Goal: Task Accomplishment & Management: Complete application form

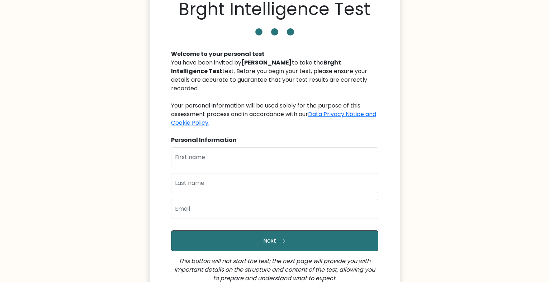
scroll to position [35, 0]
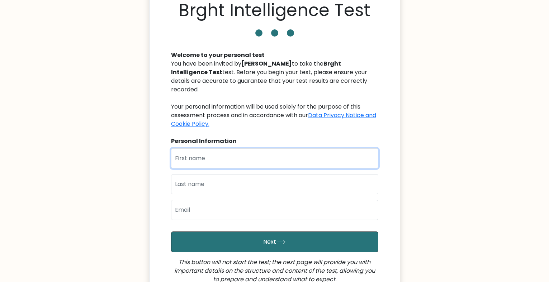
click at [232, 148] on input "text" at bounding box center [274, 158] width 207 height 20
type input "Florence"
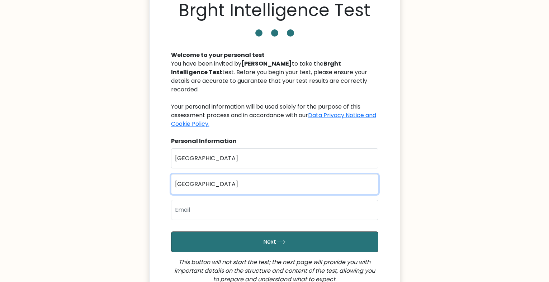
type input "Mwangi"
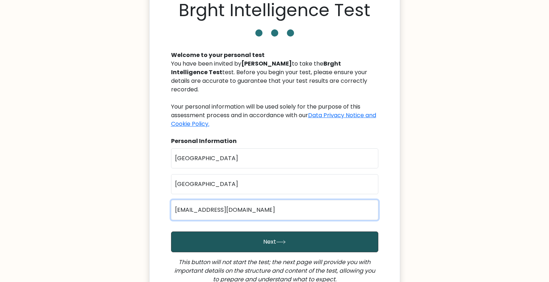
type input "flozzyanne2025@gmail.com"
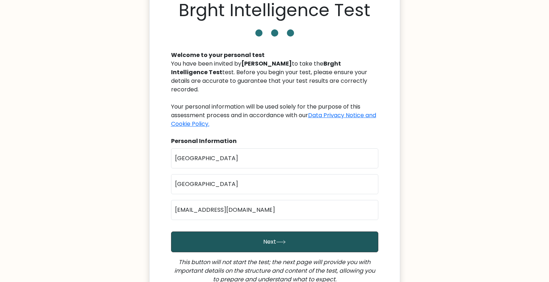
click at [270, 242] on button "Next" at bounding box center [274, 242] width 207 height 21
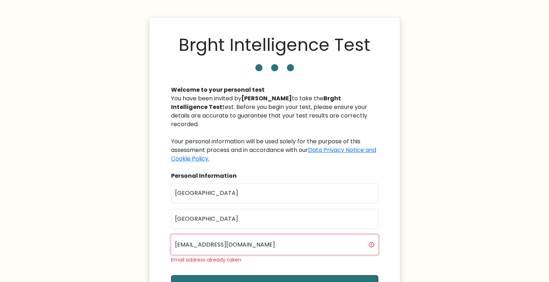
click at [217, 235] on input "[EMAIL_ADDRESS][DOMAIN_NAME]" at bounding box center [274, 245] width 207 height 20
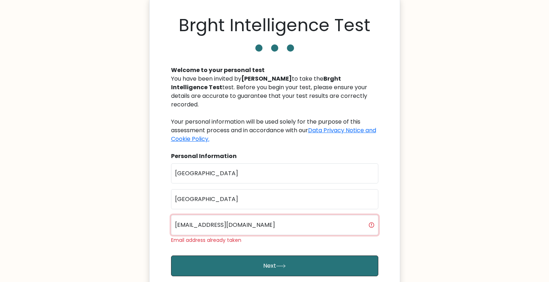
scroll to position [20, 0]
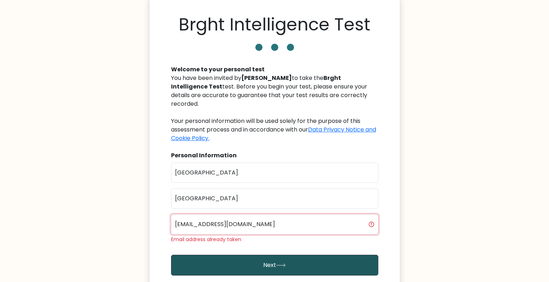
type input "flozzyanne2020@gmail.com"
click at [285, 263] on icon "submit" at bounding box center [281, 265] width 10 height 4
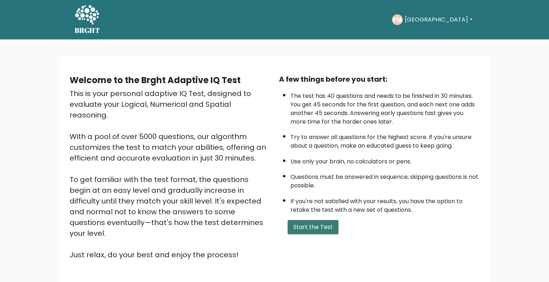
click at [300, 230] on button "Start the Test" at bounding box center [313, 227] width 51 height 14
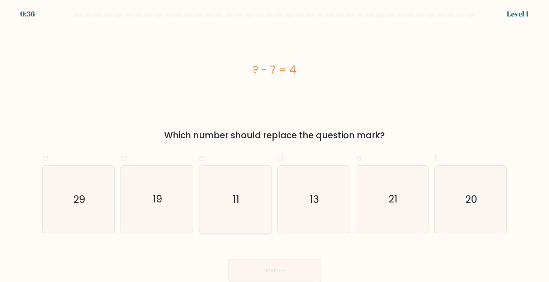
click at [247, 201] on icon "11" at bounding box center [234, 199] width 67 height 67
click at [275, 146] on input "c. 11" at bounding box center [275, 143] width 0 height 5
radio input "true"
click at [276, 271] on button "Next" at bounding box center [274, 270] width 93 height 23
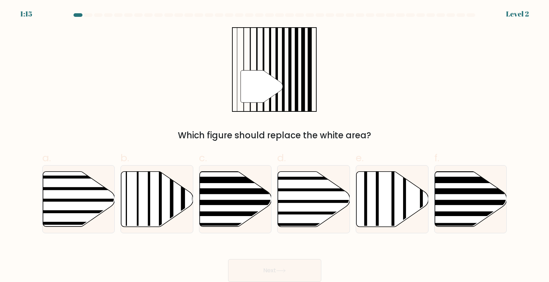
scroll to position [1, 0]
click at [153, 183] on icon at bounding box center [157, 199] width 72 height 55
click at [275, 146] on input "b." at bounding box center [275, 143] width 0 height 5
radio input "true"
click at [264, 267] on button "Next" at bounding box center [274, 270] width 93 height 23
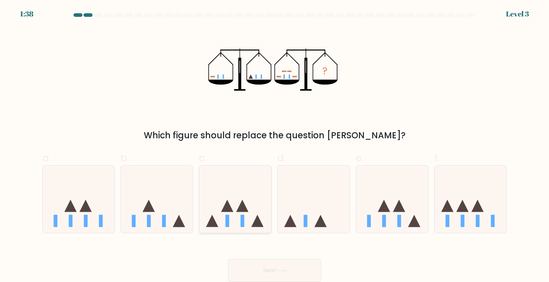
click at [246, 227] on icon at bounding box center [235, 200] width 72 height 60
click at [275, 146] on input "c." at bounding box center [275, 143] width 0 height 5
radio input "true"
click at [262, 269] on button "Next" at bounding box center [274, 270] width 93 height 23
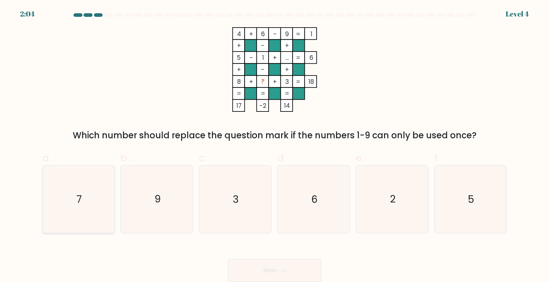
click at [85, 202] on icon "7" at bounding box center [78, 199] width 67 height 67
click at [275, 146] on input "a. 7" at bounding box center [275, 143] width 0 height 5
radio input "true"
click at [264, 271] on button "Next" at bounding box center [274, 270] width 93 height 23
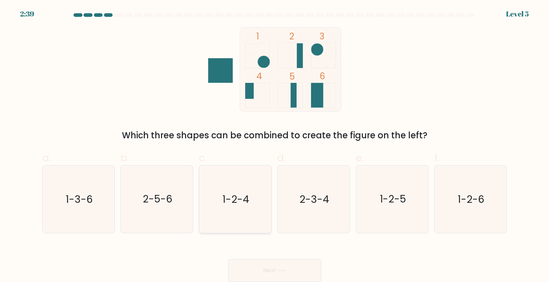
click at [236, 196] on text "1-2-4" at bounding box center [236, 200] width 27 height 14
click at [275, 146] on input "c. 1-2-4" at bounding box center [275, 143] width 0 height 5
radio input "true"
click at [259, 270] on button "Next" at bounding box center [274, 270] width 93 height 23
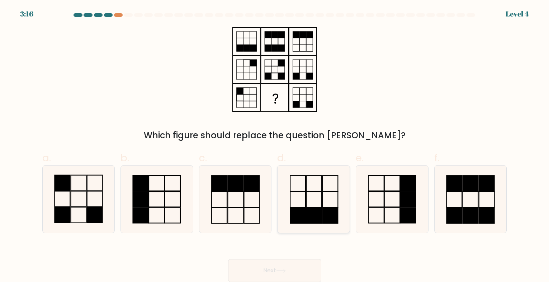
click at [332, 199] on icon at bounding box center [313, 199] width 67 height 67
click at [275, 146] on input "d." at bounding box center [275, 143] width 0 height 5
radio input "true"
click at [270, 267] on button "Next" at bounding box center [274, 270] width 93 height 23
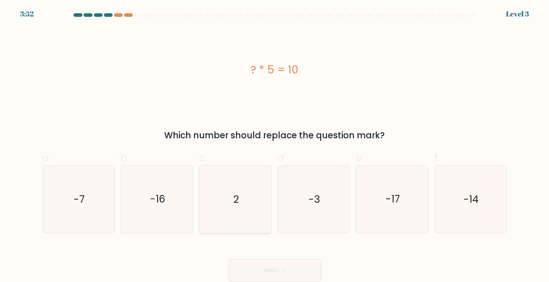
click at [247, 204] on icon "2" at bounding box center [234, 199] width 67 height 67
click at [275, 146] on input "c. 2" at bounding box center [275, 143] width 0 height 5
radio input "true"
click at [262, 270] on button "Next" at bounding box center [274, 270] width 93 height 23
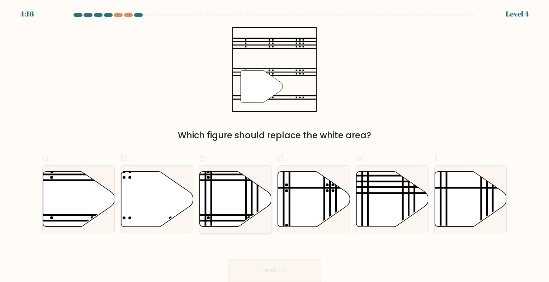
click at [227, 165] on div at bounding box center [235, 199] width 73 height 68
click at [275, 146] on input "c." at bounding box center [275, 143] width 0 height 5
radio input "true"
click at [278, 270] on icon at bounding box center [281, 271] width 10 height 4
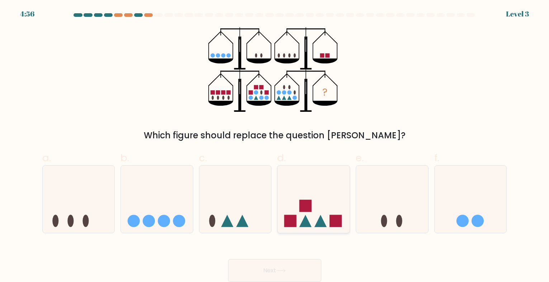
click at [309, 210] on rect at bounding box center [305, 206] width 12 height 12
click at [275, 146] on input "d." at bounding box center [275, 143] width 0 height 5
radio input "true"
click at [273, 269] on button "Next" at bounding box center [274, 270] width 93 height 23
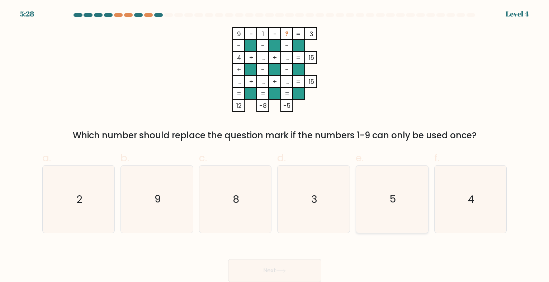
click at [403, 209] on icon "5" at bounding box center [391, 199] width 67 height 67
click at [275, 146] on input "e. 5" at bounding box center [275, 143] width 0 height 5
radio input "true"
click at [275, 269] on button "Next" at bounding box center [274, 270] width 93 height 23
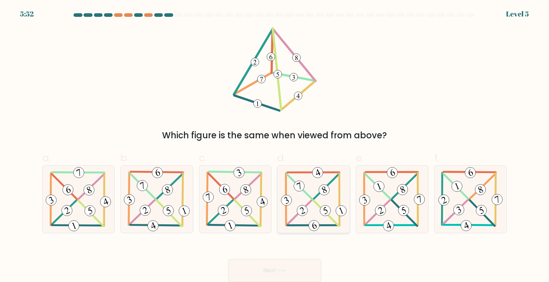
click at [307, 216] on icon at bounding box center [313, 199] width 69 height 67
click at [275, 146] on input "d." at bounding box center [275, 143] width 0 height 5
radio input "true"
click at [276, 265] on button "Next" at bounding box center [274, 270] width 93 height 23
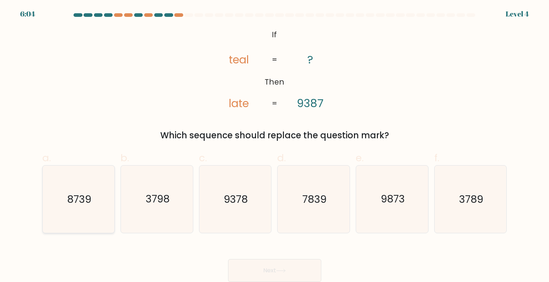
click at [68, 193] on text "8739" at bounding box center [79, 200] width 24 height 14
click at [275, 146] on input "a. 8739" at bounding box center [275, 143] width 0 height 5
radio input "true"
click at [257, 271] on button "Next" at bounding box center [274, 270] width 93 height 23
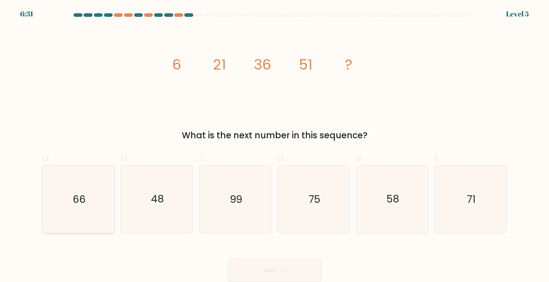
click at [45, 194] on icon "66" at bounding box center [78, 199] width 67 height 67
click at [275, 146] on input "a. 66" at bounding box center [275, 143] width 0 height 5
radio input "true"
click at [60, 197] on icon "66" at bounding box center [78, 199] width 67 height 67
click at [275, 146] on input "a. 66" at bounding box center [275, 143] width 0 height 5
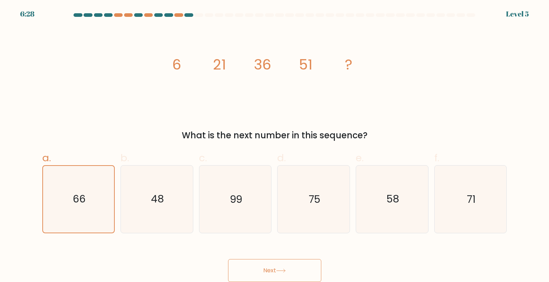
click at [259, 271] on button "Next" at bounding box center [274, 270] width 93 height 23
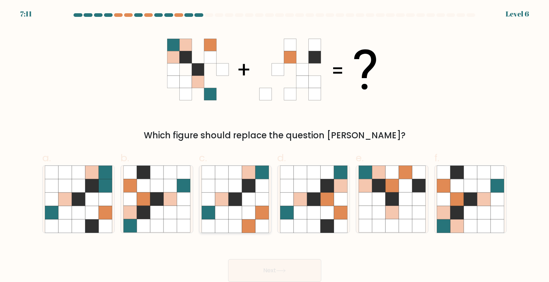
click at [268, 182] on icon at bounding box center [261, 185] width 13 height 13
click at [275, 146] on input "c." at bounding box center [275, 143] width 0 height 5
radio input "true"
click at [258, 264] on button "Next" at bounding box center [274, 270] width 93 height 23
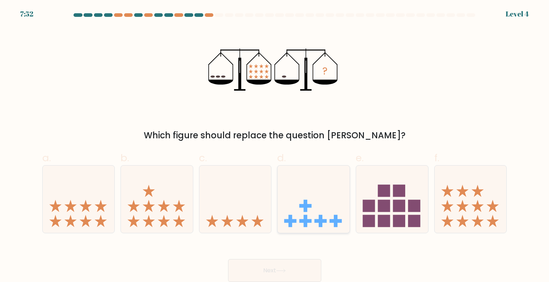
click at [299, 219] on icon at bounding box center [313, 200] width 72 height 60
click at [275, 146] on input "d." at bounding box center [275, 143] width 0 height 5
radio input "true"
click at [279, 266] on button "Next" at bounding box center [274, 270] width 93 height 23
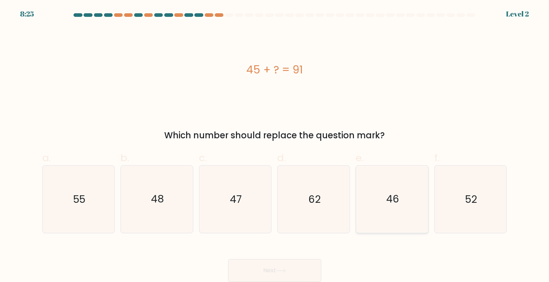
click at [401, 213] on icon "46" at bounding box center [391, 199] width 67 height 67
click at [275, 146] on input "e. 46" at bounding box center [275, 143] width 0 height 5
radio input "true"
click at [280, 266] on button "Next" at bounding box center [274, 270] width 93 height 23
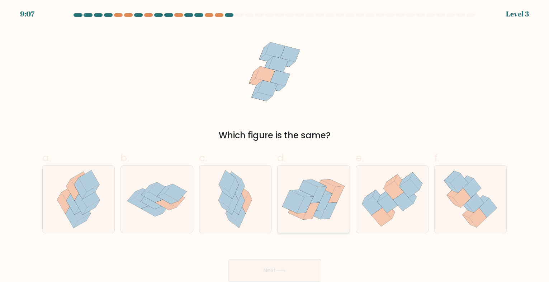
click at [315, 210] on icon at bounding box center [311, 211] width 16 height 17
click at [275, 146] on input "d." at bounding box center [275, 143] width 0 height 5
radio input "true"
click at [283, 265] on button "Next" at bounding box center [274, 270] width 93 height 23
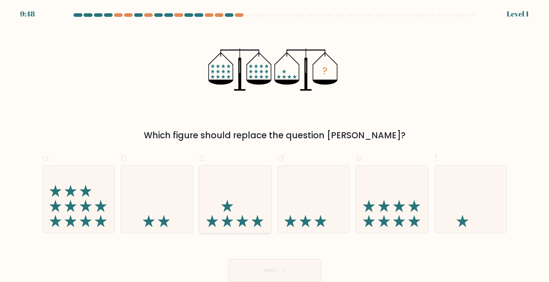
click at [229, 192] on icon at bounding box center [235, 200] width 72 height 60
click at [275, 146] on input "c." at bounding box center [275, 143] width 0 height 5
radio input "true"
click at [263, 274] on button "Next" at bounding box center [274, 270] width 93 height 23
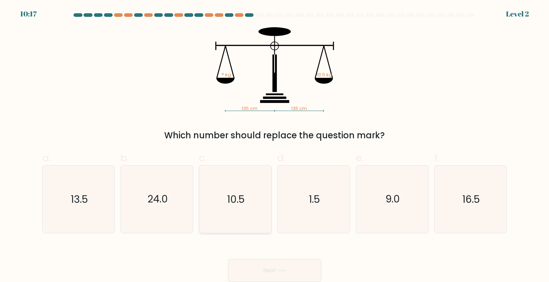
click at [233, 187] on icon "10.5" at bounding box center [234, 199] width 67 height 67
click at [275, 146] on input "c. 10.5" at bounding box center [275, 143] width 0 height 5
radio input "true"
click at [283, 268] on button "Next" at bounding box center [274, 270] width 93 height 23
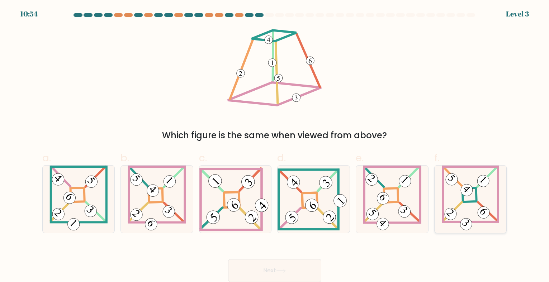
click at [469, 208] on icon at bounding box center [470, 199] width 57 height 67
click at [275, 146] on input "f." at bounding box center [275, 143] width 0 height 5
radio input "true"
click at [301, 265] on button "Next" at bounding box center [274, 270] width 93 height 23
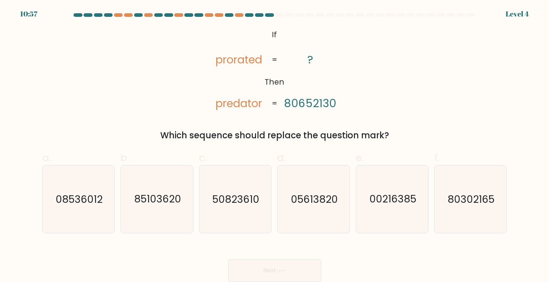
click at [480, 234] on form "If ?" at bounding box center [274, 147] width 549 height 269
click at [468, 222] on icon "80302165" at bounding box center [470, 199] width 67 height 67
click at [275, 146] on input "f. 80302165" at bounding box center [275, 143] width 0 height 5
radio input "true"
click at [271, 263] on button "Next" at bounding box center [274, 270] width 93 height 23
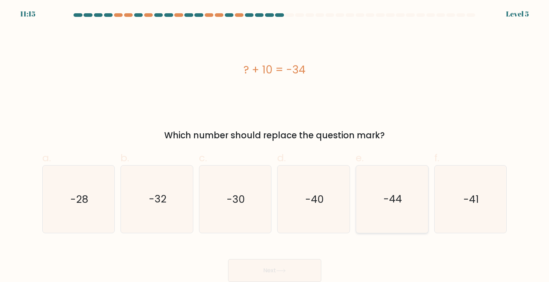
click at [394, 212] on icon "-44" at bounding box center [391, 199] width 67 height 67
click at [275, 146] on input "e. -44" at bounding box center [275, 143] width 0 height 5
radio input "true"
click at [278, 264] on button "Next" at bounding box center [274, 270] width 93 height 23
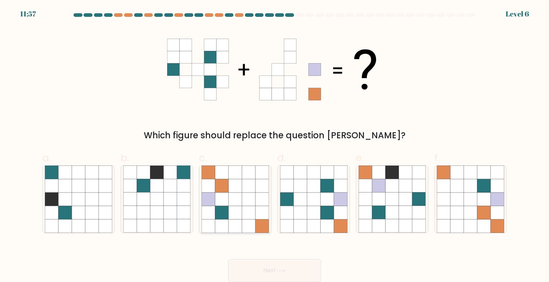
click at [237, 208] on icon at bounding box center [234, 212] width 13 height 13
click at [275, 146] on input "c." at bounding box center [275, 143] width 0 height 5
radio input "true"
click at [259, 263] on button "Next" at bounding box center [274, 270] width 93 height 23
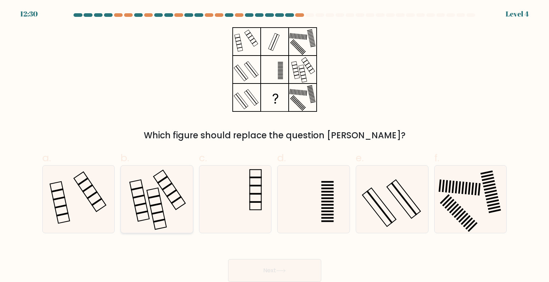
click at [180, 208] on icon at bounding box center [156, 199] width 67 height 67
click at [275, 146] on input "b." at bounding box center [275, 143] width 0 height 5
radio input "true"
click at [260, 266] on button "Next" at bounding box center [274, 270] width 93 height 23
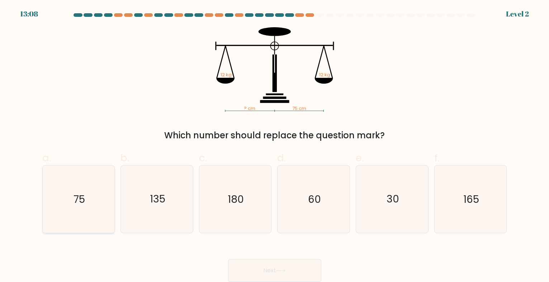
drag, startPoint x: 94, startPoint y: 196, endPoint x: 92, endPoint y: 214, distance: 18.4
click at [94, 196] on icon "75" at bounding box center [78, 199] width 67 height 67
click at [275, 146] on input "a. 75" at bounding box center [275, 143] width 0 height 5
radio input "true"
click at [94, 196] on icon "75" at bounding box center [78, 199] width 67 height 67
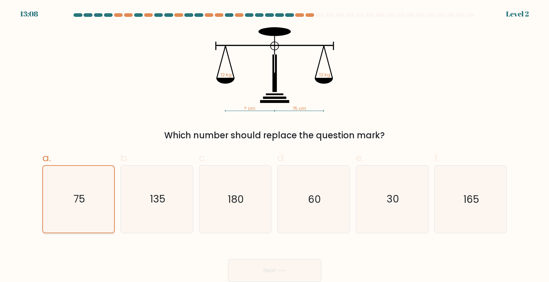
click at [275, 146] on input "a. 75" at bounding box center [275, 143] width 0 height 5
click at [94, 196] on icon "75" at bounding box center [78, 199] width 67 height 67
click at [275, 146] on input "a. 75" at bounding box center [275, 143] width 0 height 5
click at [92, 214] on icon "75" at bounding box center [78, 199] width 67 height 67
click at [275, 146] on input "a. 75" at bounding box center [275, 143] width 0 height 5
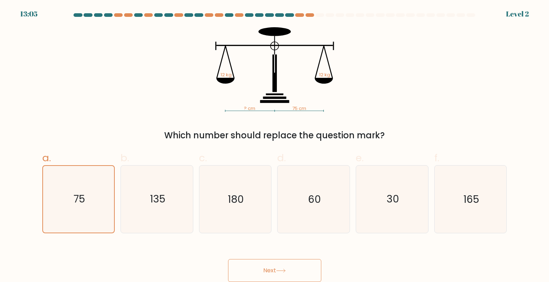
click at [269, 270] on button "Next" at bounding box center [274, 270] width 93 height 23
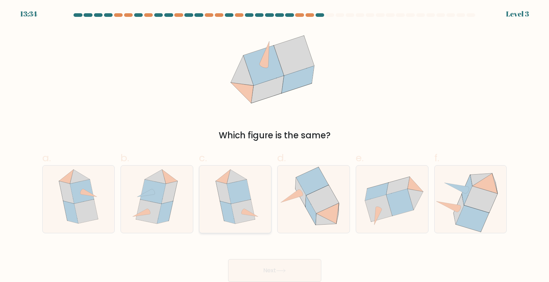
click at [269, 214] on div at bounding box center [235, 199] width 73 height 68
click at [275, 146] on input "c." at bounding box center [275, 143] width 0 height 5
radio input "true"
click at [262, 271] on button "Next" at bounding box center [274, 270] width 93 height 23
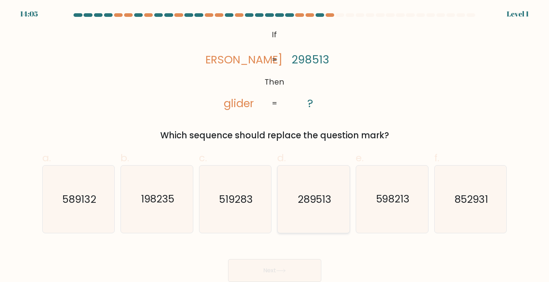
click at [317, 202] on text "289513" at bounding box center [315, 200] width 34 height 14
click at [275, 146] on input "d. 289513" at bounding box center [275, 143] width 0 height 5
radio input "true"
click at [248, 273] on button "Next" at bounding box center [274, 270] width 93 height 23
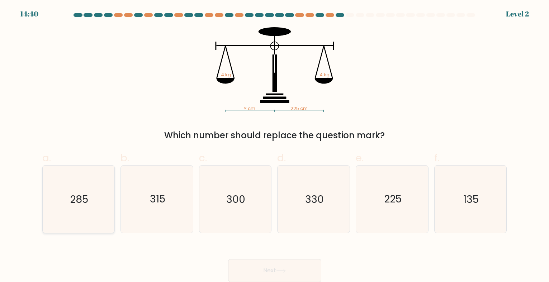
click at [80, 212] on icon "285" at bounding box center [78, 199] width 67 height 67
click at [275, 146] on input "a. 285" at bounding box center [275, 143] width 0 height 5
radio input "true"
click at [263, 264] on button "Next" at bounding box center [274, 270] width 93 height 23
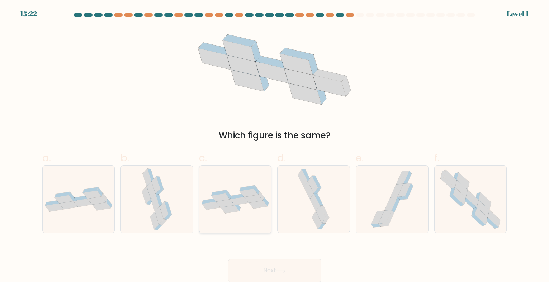
click at [233, 186] on icon at bounding box center [235, 199] width 72 height 28
click at [275, 146] on input "c." at bounding box center [275, 143] width 0 height 5
radio input "true"
click at [267, 263] on button "Next" at bounding box center [274, 270] width 93 height 23
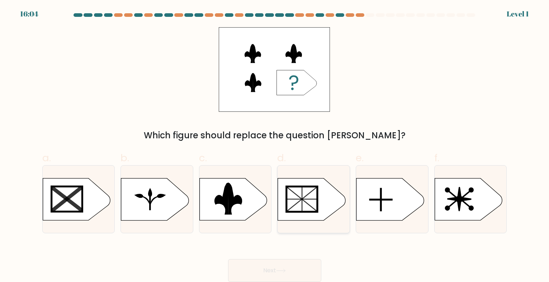
click at [299, 201] on line at bounding box center [302, 199] width 31 height 25
click at [275, 146] on input "d." at bounding box center [275, 143] width 0 height 5
radio input "true"
click at [277, 275] on button "Next" at bounding box center [274, 270] width 93 height 23
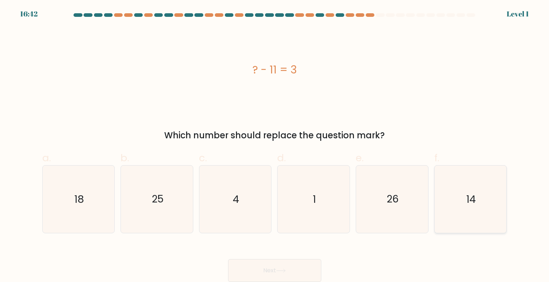
click at [454, 206] on icon "14" at bounding box center [470, 199] width 67 height 67
click at [275, 146] on input "f. 14" at bounding box center [275, 143] width 0 height 5
radio input "true"
click at [261, 272] on button "Next" at bounding box center [274, 270] width 93 height 23
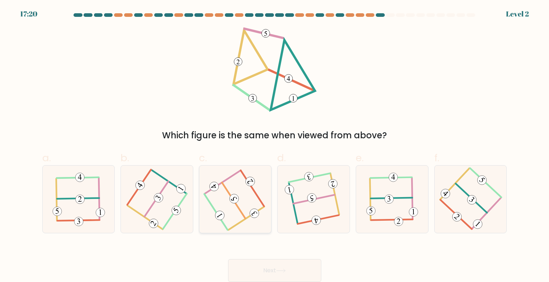
click at [235, 199] on 714 at bounding box center [234, 199] width 13 height 13
click at [275, 146] on input "c." at bounding box center [275, 143] width 0 height 5
radio input "true"
click at [265, 273] on button "Next" at bounding box center [274, 270] width 93 height 23
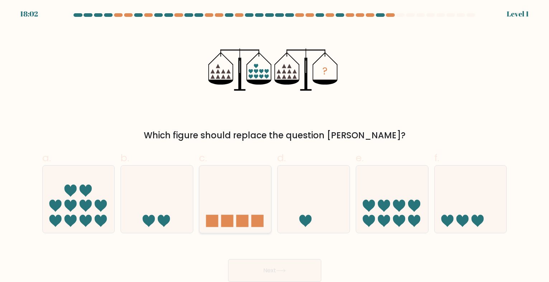
click at [247, 224] on rect at bounding box center [242, 221] width 12 height 12
click at [275, 146] on input "c." at bounding box center [275, 143] width 0 height 5
radio input "true"
click at [262, 276] on button "Next" at bounding box center [274, 270] width 93 height 23
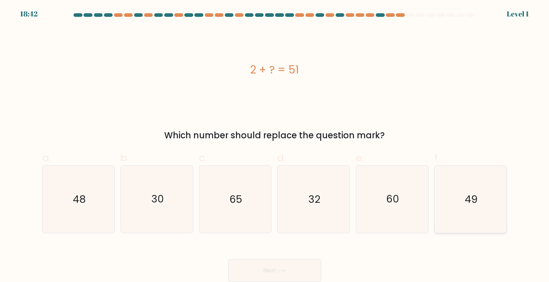
click at [446, 205] on icon "49" at bounding box center [470, 199] width 67 height 67
click at [275, 146] on input "f. 49" at bounding box center [275, 143] width 0 height 5
radio input "true"
click at [265, 266] on button "Next" at bounding box center [274, 270] width 93 height 23
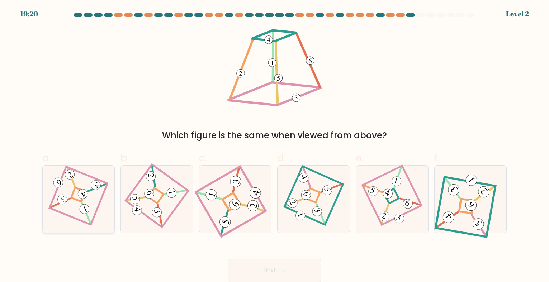
click at [104, 179] on div at bounding box center [78, 199] width 73 height 68
click at [275, 146] on input "a." at bounding box center [275, 143] width 0 height 5
radio input "true"
click at [252, 269] on button "Next" at bounding box center [274, 270] width 93 height 23
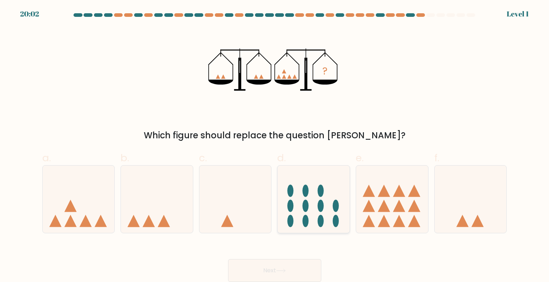
click at [320, 211] on ellipse at bounding box center [321, 206] width 6 height 12
click at [275, 146] on input "d." at bounding box center [275, 143] width 0 height 5
radio input "true"
click at [415, 193] on icon at bounding box center [414, 191] width 12 height 12
click at [275, 146] on input "e." at bounding box center [275, 143] width 0 height 5
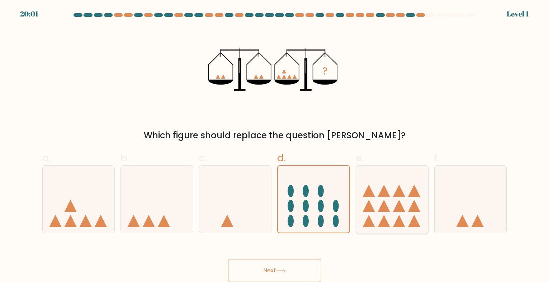
radio input "true"
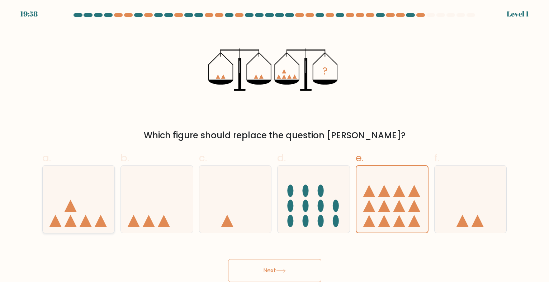
click at [81, 212] on icon at bounding box center [79, 200] width 72 height 60
click at [275, 146] on input "a." at bounding box center [275, 143] width 0 height 5
radio input "true"
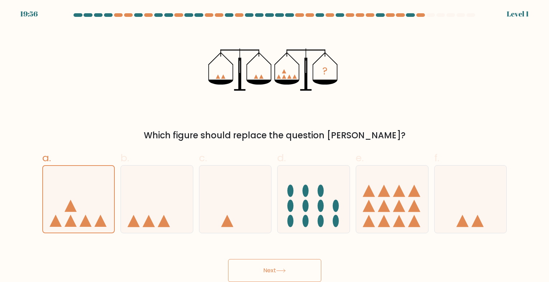
click at [266, 265] on button "Next" at bounding box center [274, 270] width 93 height 23
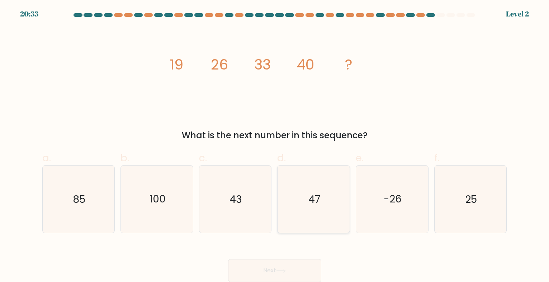
click at [347, 200] on icon "47" at bounding box center [313, 199] width 67 height 67
click at [275, 146] on input "d. 47" at bounding box center [275, 143] width 0 height 5
radio input "true"
click at [277, 268] on button "Next" at bounding box center [274, 270] width 93 height 23
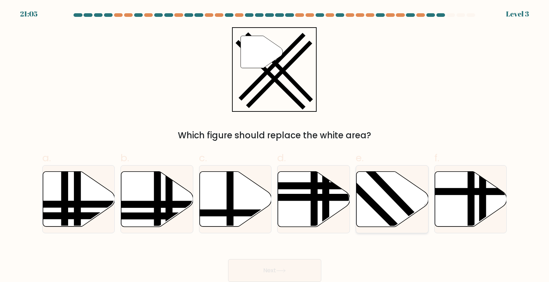
click at [386, 190] on line at bounding box center [422, 225] width 111 height 115
click at [275, 146] on input "e." at bounding box center [275, 143] width 0 height 5
radio input "true"
click at [280, 272] on icon at bounding box center [281, 271] width 10 height 4
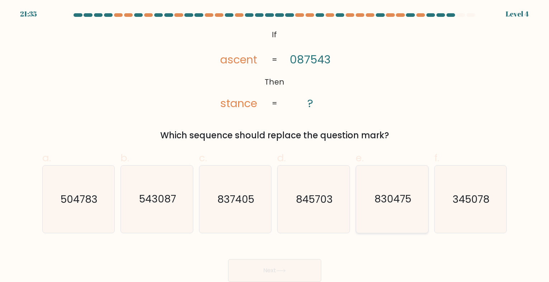
click at [373, 202] on icon "830475" at bounding box center [391, 199] width 67 height 67
click at [275, 146] on input "e. 830475" at bounding box center [275, 143] width 0 height 5
radio input "true"
click at [278, 274] on button "Next" at bounding box center [274, 270] width 93 height 23
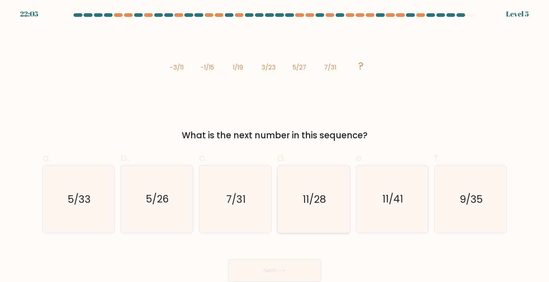
click at [304, 195] on text "11/28" at bounding box center [314, 200] width 23 height 14
click at [275, 146] on input "d. 11/28" at bounding box center [275, 143] width 0 height 5
radio input "true"
click at [274, 265] on button "Next" at bounding box center [274, 270] width 93 height 23
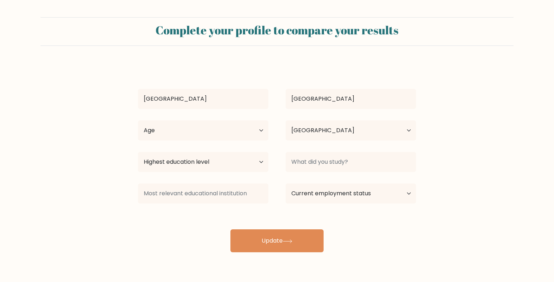
select select "KE"
click at [261, 132] on select "Age Under 18 years old 18-24 years old 25-34 years old 35-44 years old 45-54 ye…" at bounding box center [203, 130] width 130 height 20
select select "35_44"
click at [138, 120] on select "Age Under 18 years old 18-24 years old 25-34 years old 35-44 years old 45-54 ye…" at bounding box center [203, 130] width 130 height 20
click at [245, 165] on select "Highest education level No schooling Primary Lower Secondary Upper Secondary Oc…" at bounding box center [203, 162] width 130 height 20
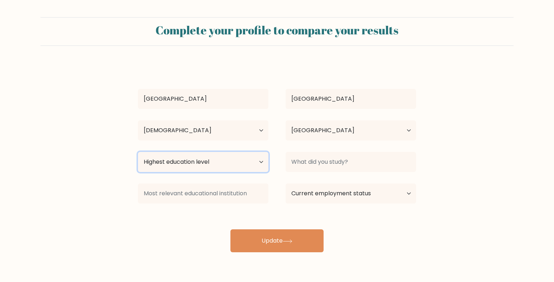
select select "bachelors_degree"
click at [138, 152] on select "Highest education level No schooling Primary Lower Secondary Upper Secondary Oc…" at bounding box center [203, 162] width 130 height 20
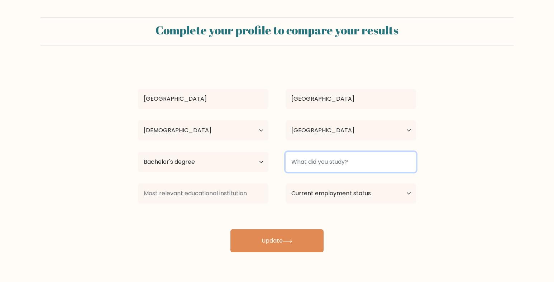
click at [318, 160] on input at bounding box center [351, 162] width 130 height 20
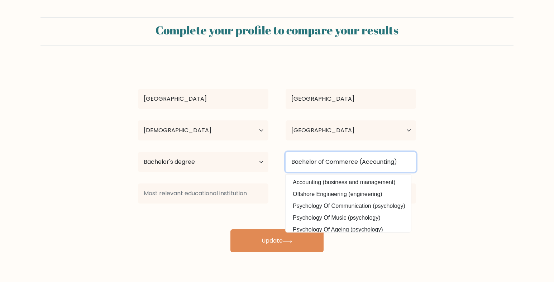
type input "Bachelor of Commerce (Accounting)"
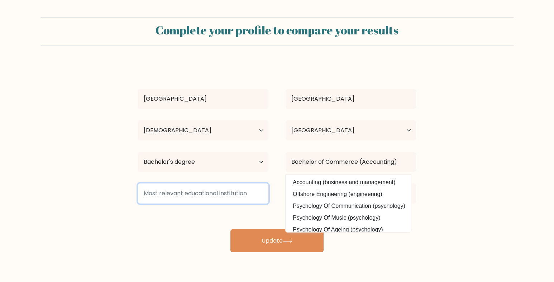
click at [174, 194] on input at bounding box center [203, 194] width 130 height 20
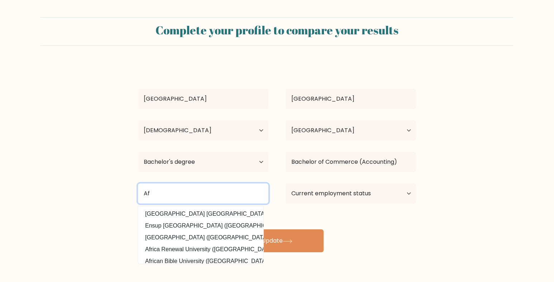
type input "A"
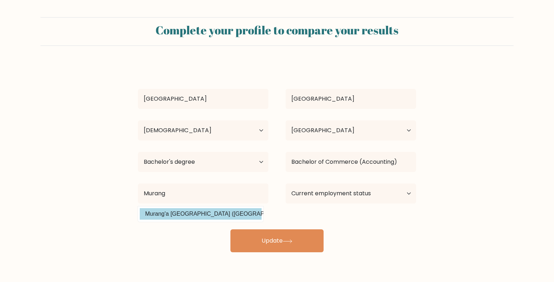
click at [176, 214] on div "Florence Mwangi Age Under 18 years old 18-24 years old 25-34 years old 35-44 ye…" at bounding box center [277, 157] width 287 height 189
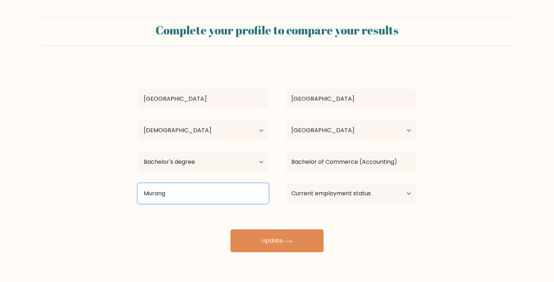
click at [194, 192] on input "Murang" at bounding box center [203, 194] width 130 height 20
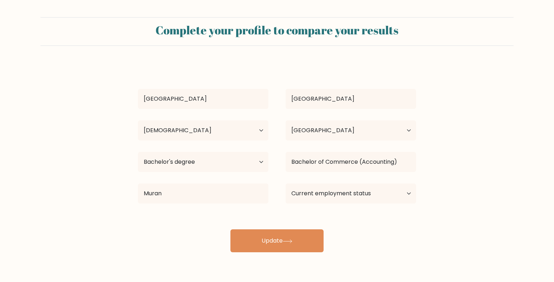
click at [186, 213] on div "Florence Mwangi Age Under 18 years old 18-24 years old 25-34 years old 35-44 ye…" at bounding box center [277, 157] width 287 height 189
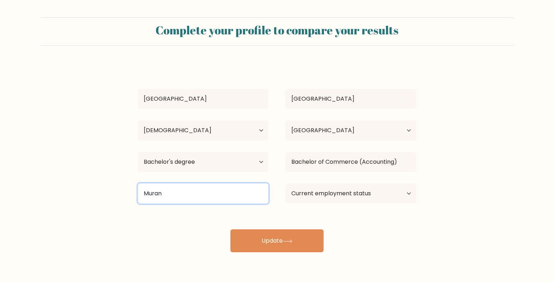
click at [186, 189] on input "Muran" at bounding box center [203, 194] width 130 height 20
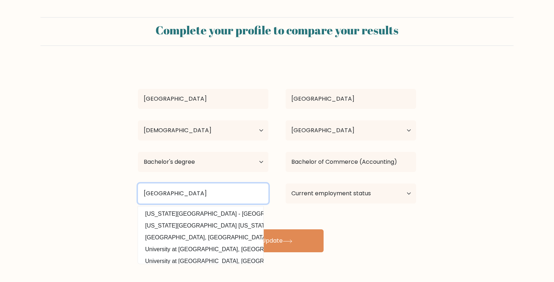
type input "Muranga University"
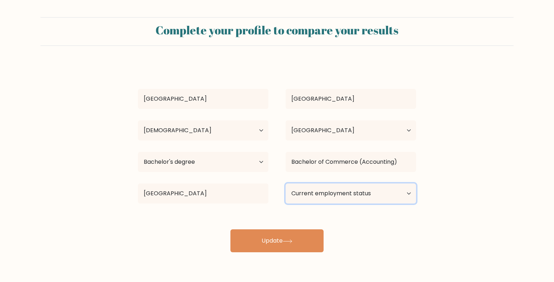
click at [321, 190] on select "Current employment status Employed Student Retired Other / prefer not to answer" at bounding box center [351, 194] width 130 height 20
select select "other"
click at [286, 184] on select "Current employment status Employed Student Retired Other / prefer not to answer" at bounding box center [351, 194] width 130 height 20
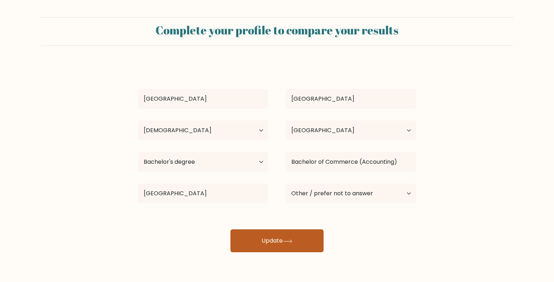
click at [284, 242] on button "Update" at bounding box center [277, 240] width 93 height 23
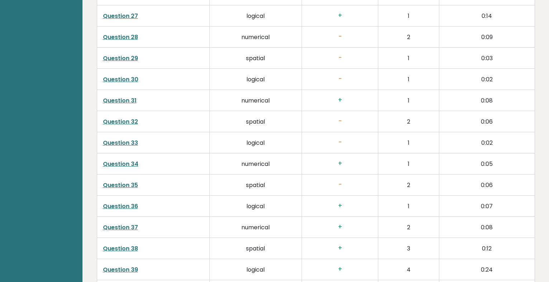
scroll to position [1816, 0]
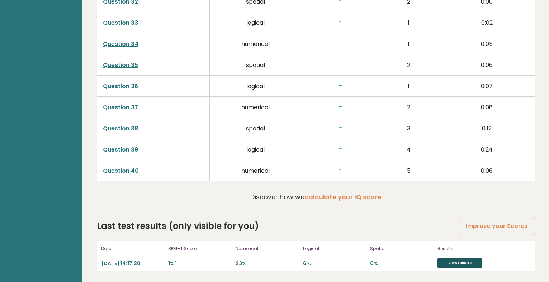
click at [460, 265] on link "View results" at bounding box center [459, 262] width 44 height 9
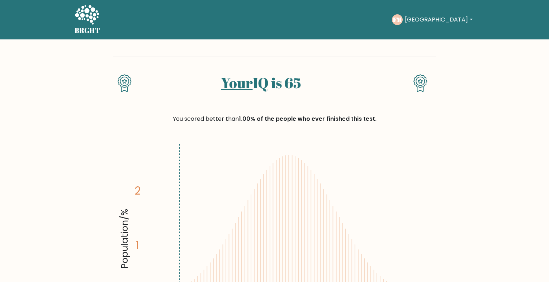
click at [455, 17] on button "[GEOGRAPHIC_DATA]" at bounding box center [439, 19] width 72 height 9
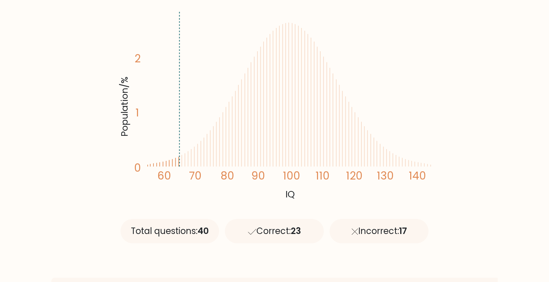
scroll to position [32, 0]
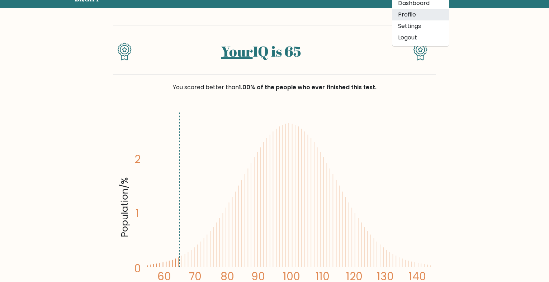
click at [429, 15] on link "Profile" at bounding box center [420, 14] width 57 height 11
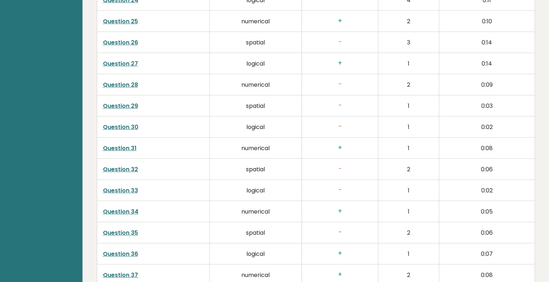
scroll to position [1816, 0]
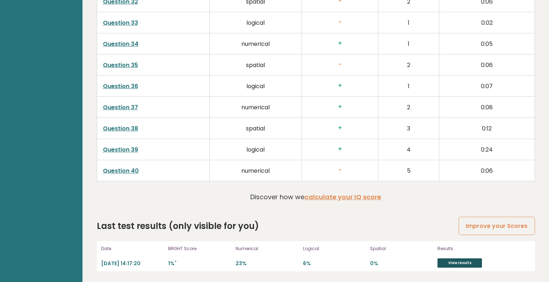
click at [457, 265] on link "View results" at bounding box center [459, 262] width 44 height 9
